Goal: Transaction & Acquisition: Purchase product/service

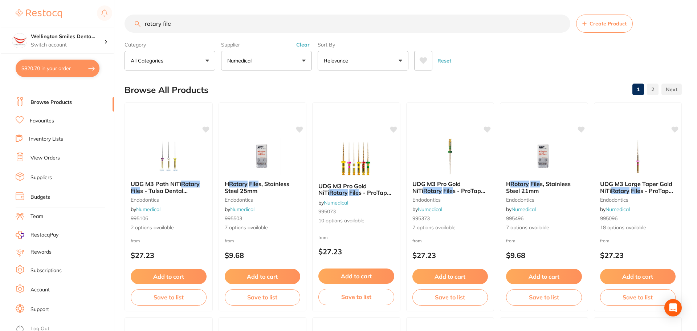
scroll to position [12, 0]
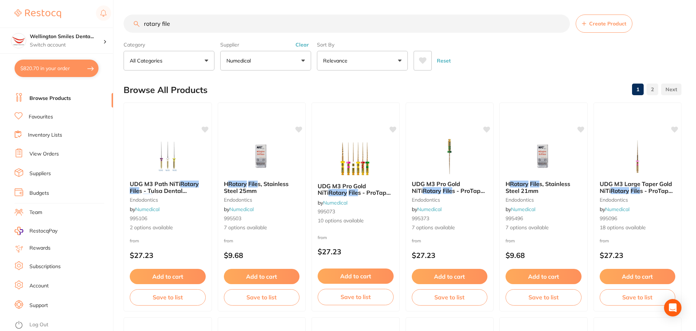
click at [46, 325] on link "Log Out" at bounding box center [38, 324] width 19 height 7
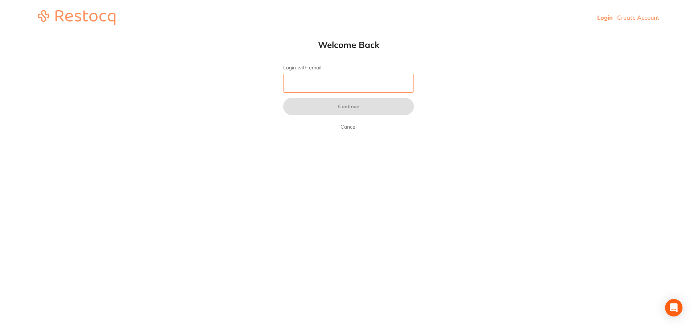
click at [335, 84] on input "Login with email" at bounding box center [348, 83] width 131 height 19
type input "[EMAIL_ADDRESS][DOMAIN_NAME]"
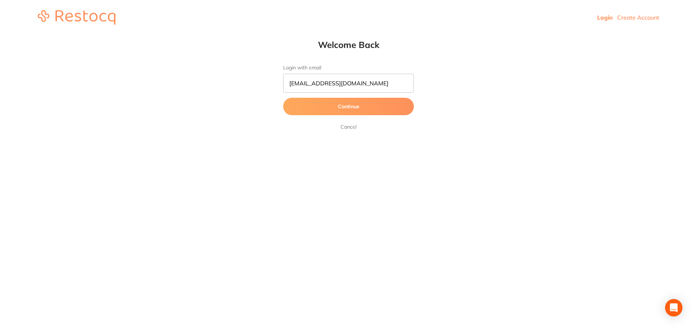
click at [338, 108] on button "Continue" at bounding box center [348, 106] width 131 height 17
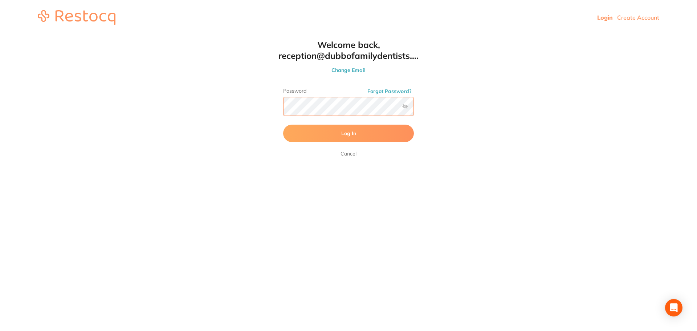
click at [283, 125] on button "Log In" at bounding box center [348, 133] width 131 height 17
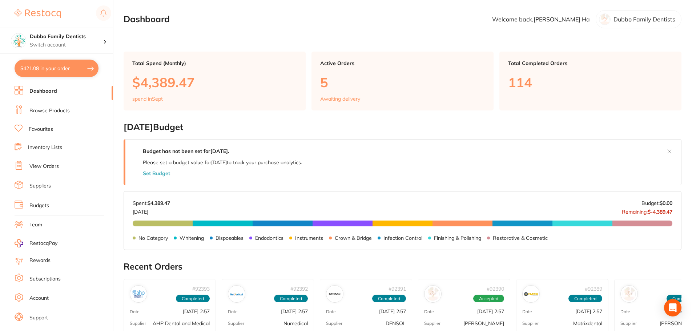
click at [52, 69] on button "$421.08 in your order" at bounding box center [57, 68] width 84 height 17
checkbox input "true"
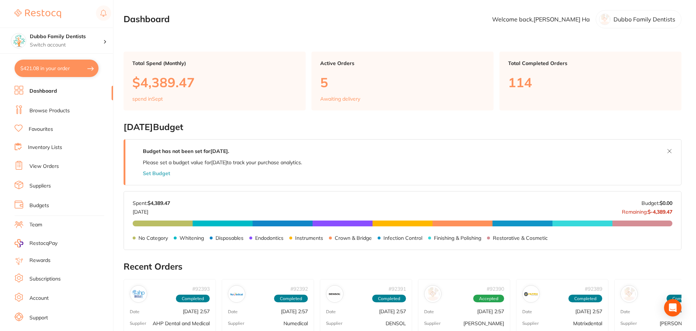
checkbox input "true"
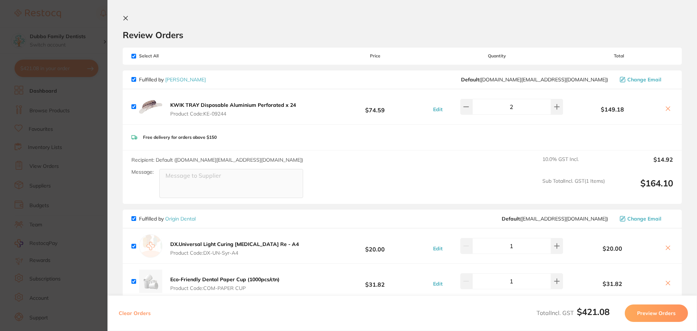
click at [80, 68] on section "Update RRP Set your pre negotiated price for this item. Item Agreed RRP (excl. …" at bounding box center [348, 165] width 697 height 331
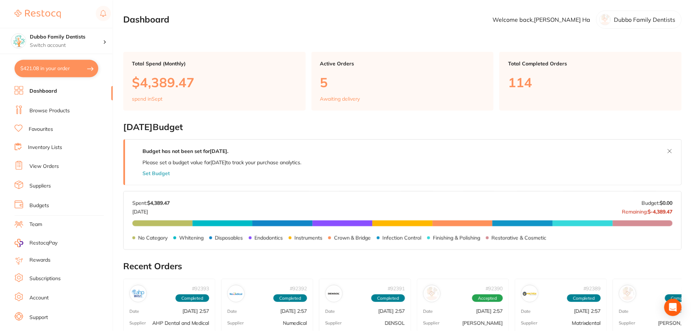
scroll to position [1, 0]
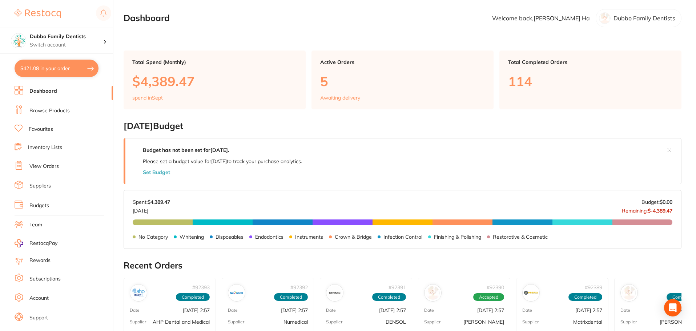
click at [52, 108] on link "Browse Products" at bounding box center [49, 110] width 40 height 7
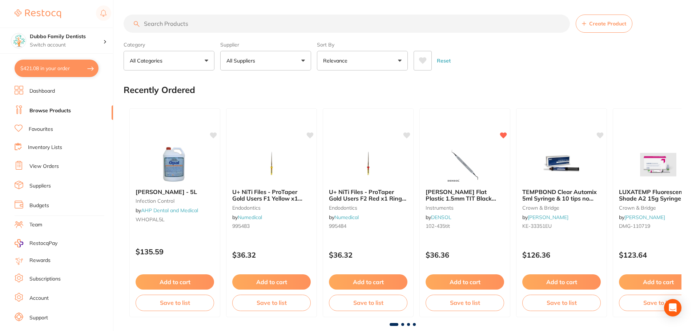
click at [173, 24] on input "search" at bounding box center [346, 24] width 446 height 18
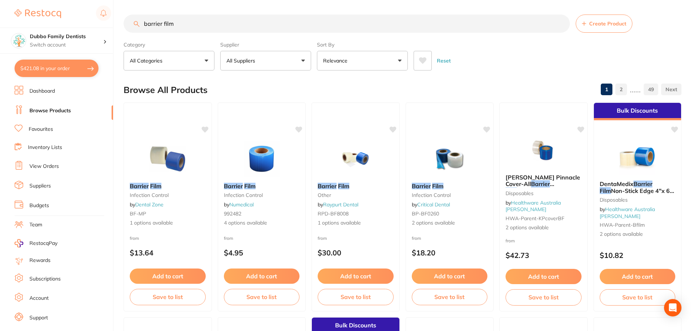
type input "barrier film"
click at [265, 62] on button "All Suppliers" at bounding box center [265, 61] width 91 height 20
type input "orig"
click at [255, 124] on p "Origin Dental" at bounding box center [264, 123] width 36 height 7
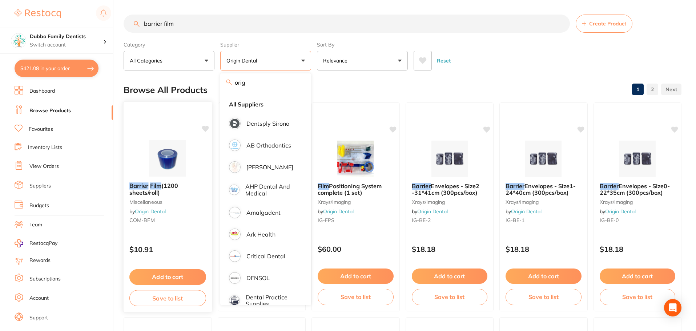
click at [165, 146] on img at bounding box center [168, 158] width 48 height 37
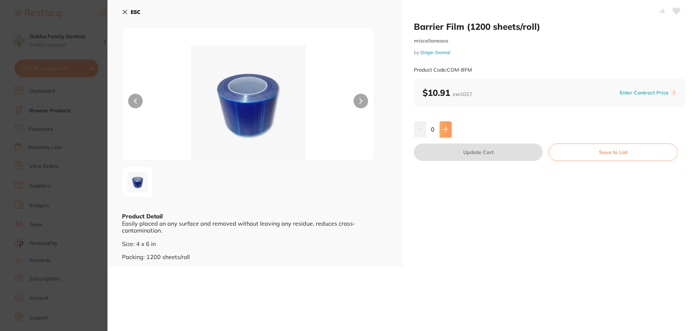
click at [449, 129] on button at bounding box center [446, 129] width 12 height 16
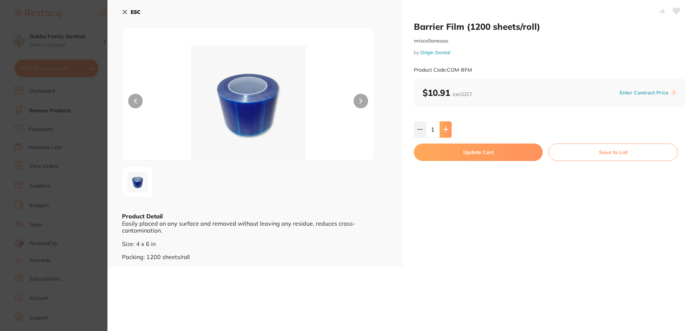
click at [449, 129] on button at bounding box center [446, 129] width 12 height 16
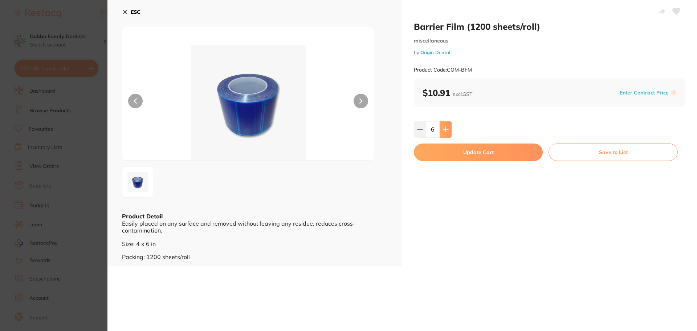
click at [449, 129] on button at bounding box center [446, 129] width 12 height 16
type input "8"
click at [465, 153] on button "Update Cart" at bounding box center [478, 151] width 129 height 17
checkbox input "false"
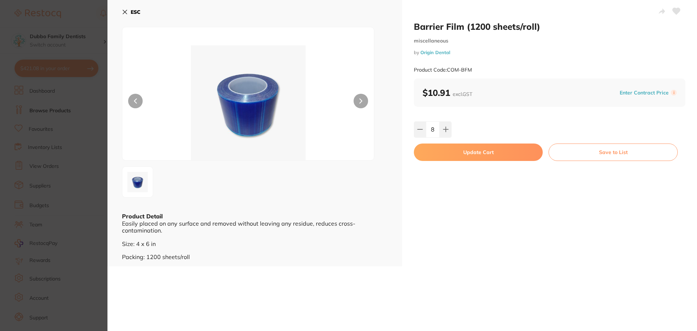
checkbox input "false"
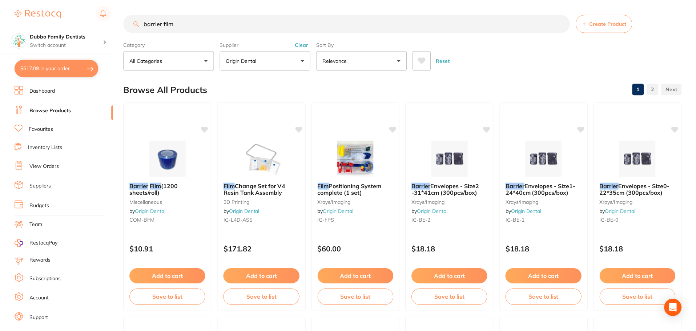
scroll to position [0, 0]
click at [560, 23] on input "barrier film" at bounding box center [346, 23] width 446 height 18
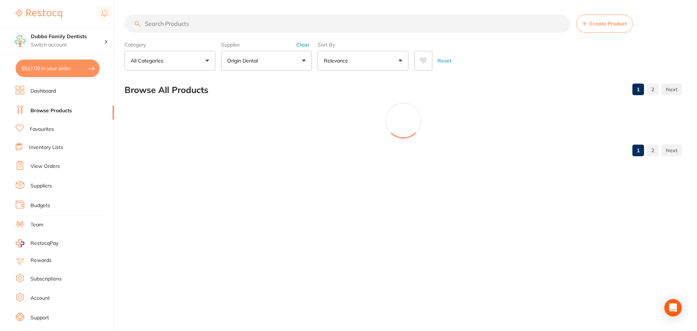
scroll to position [0, 0]
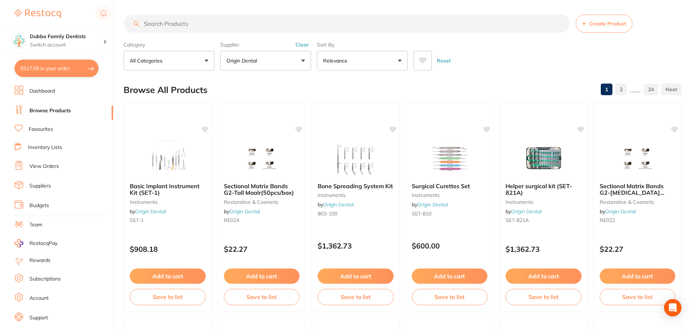
click at [57, 70] on button "$517.09 in your order" at bounding box center [57, 68] width 84 height 17
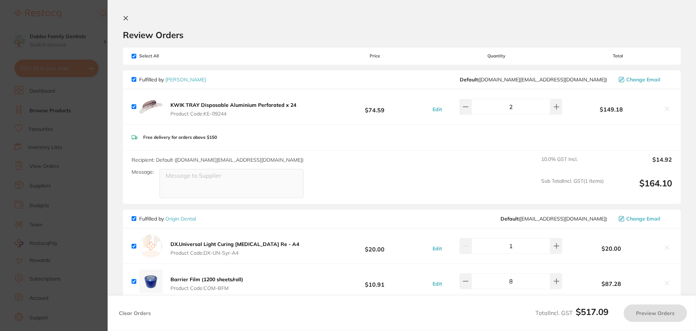
checkbox input "true"
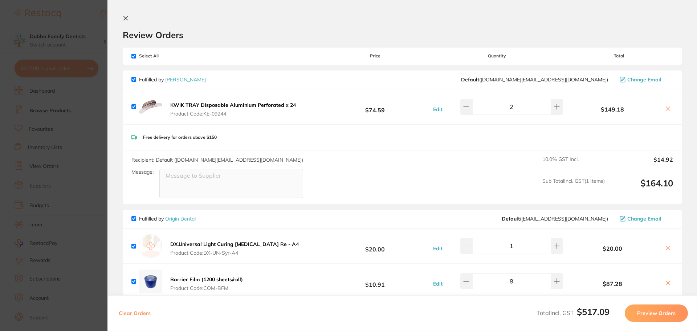
click at [74, 158] on section "Update RRP Set your pre negotiated price for this item. Item Agreed RRP (excl. …" at bounding box center [348, 165] width 697 height 331
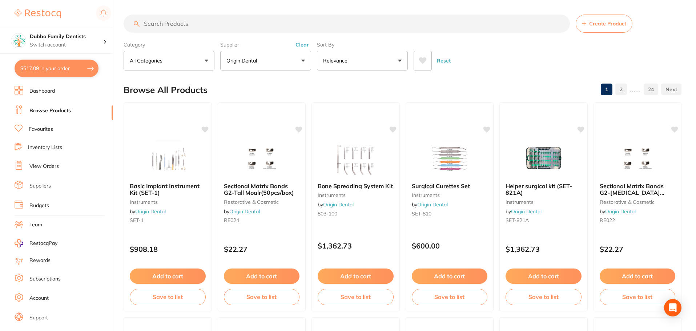
click at [186, 25] on input "search" at bounding box center [346, 24] width 446 height 18
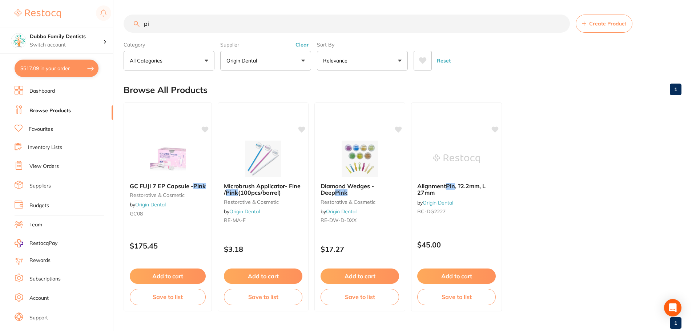
type input "p"
